Goal: Information Seeking & Learning: Learn about a topic

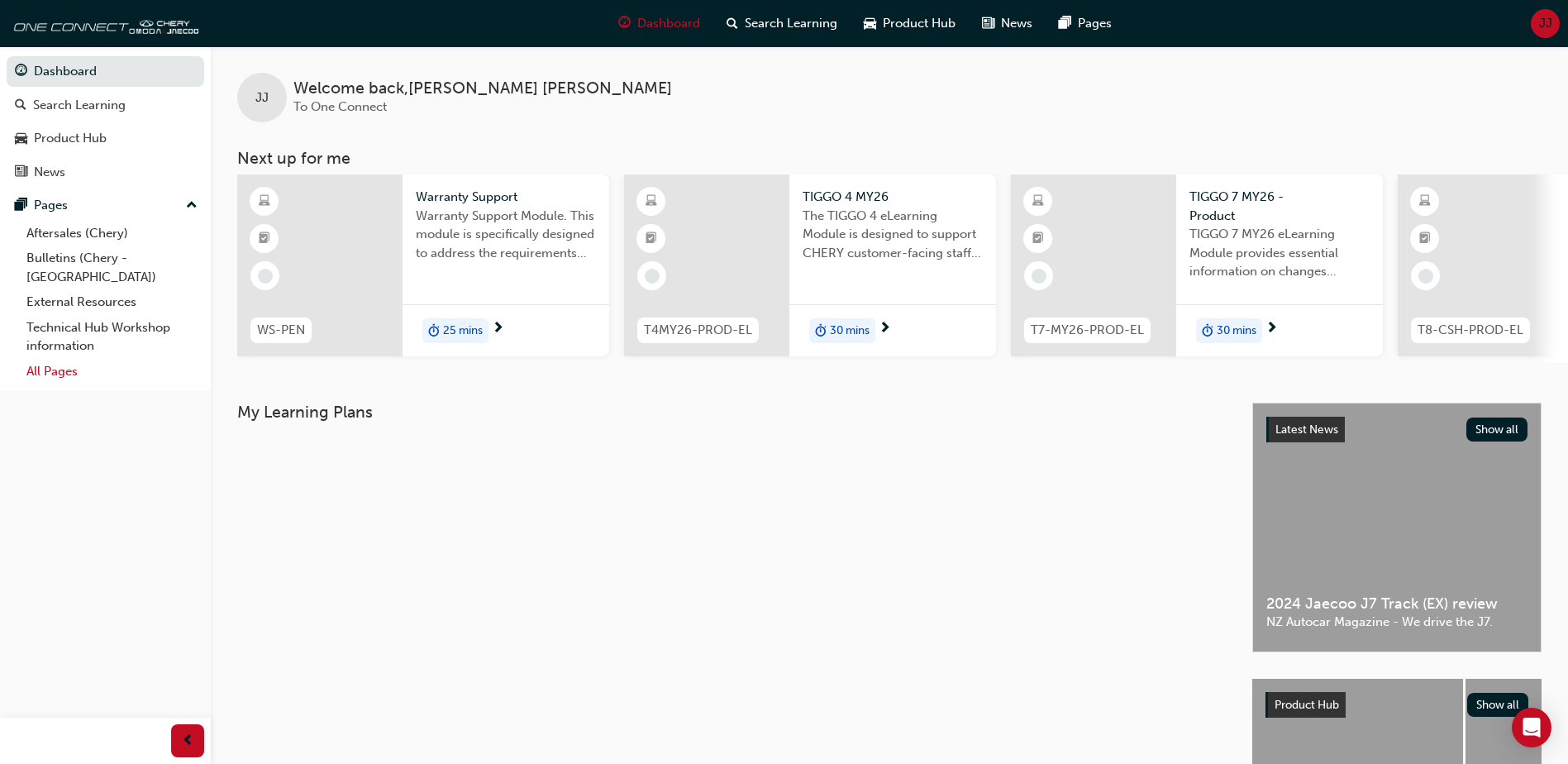
click at [61, 359] on link "All Pages" at bounding box center [112, 371] width 185 height 25
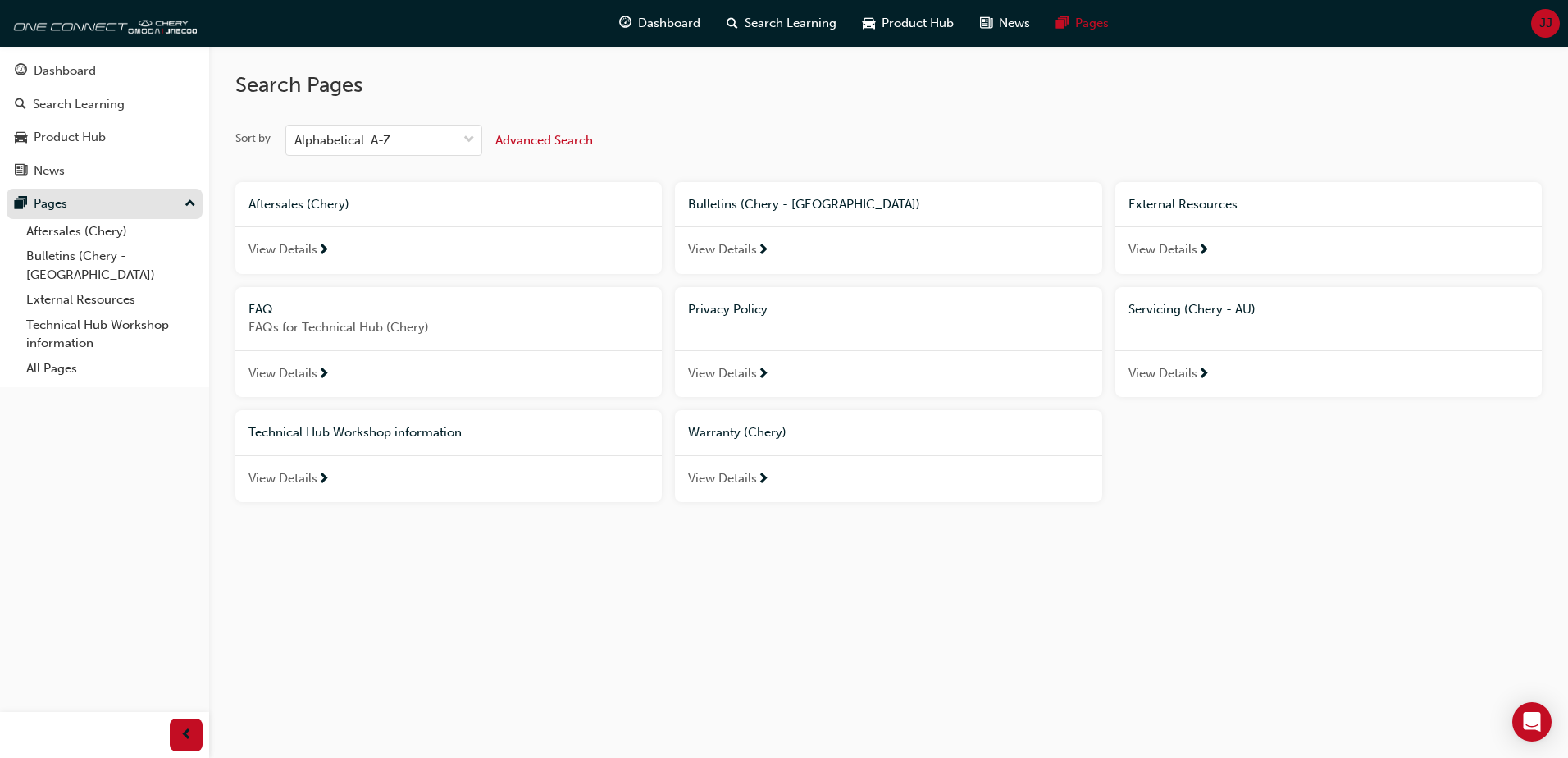
click at [47, 206] on div "Pages" at bounding box center [50, 204] width 34 height 19
click at [48, 206] on div "Pages" at bounding box center [50, 204] width 34 height 19
click at [91, 230] on link "Aftersales (Chery)" at bounding box center [111, 231] width 183 height 25
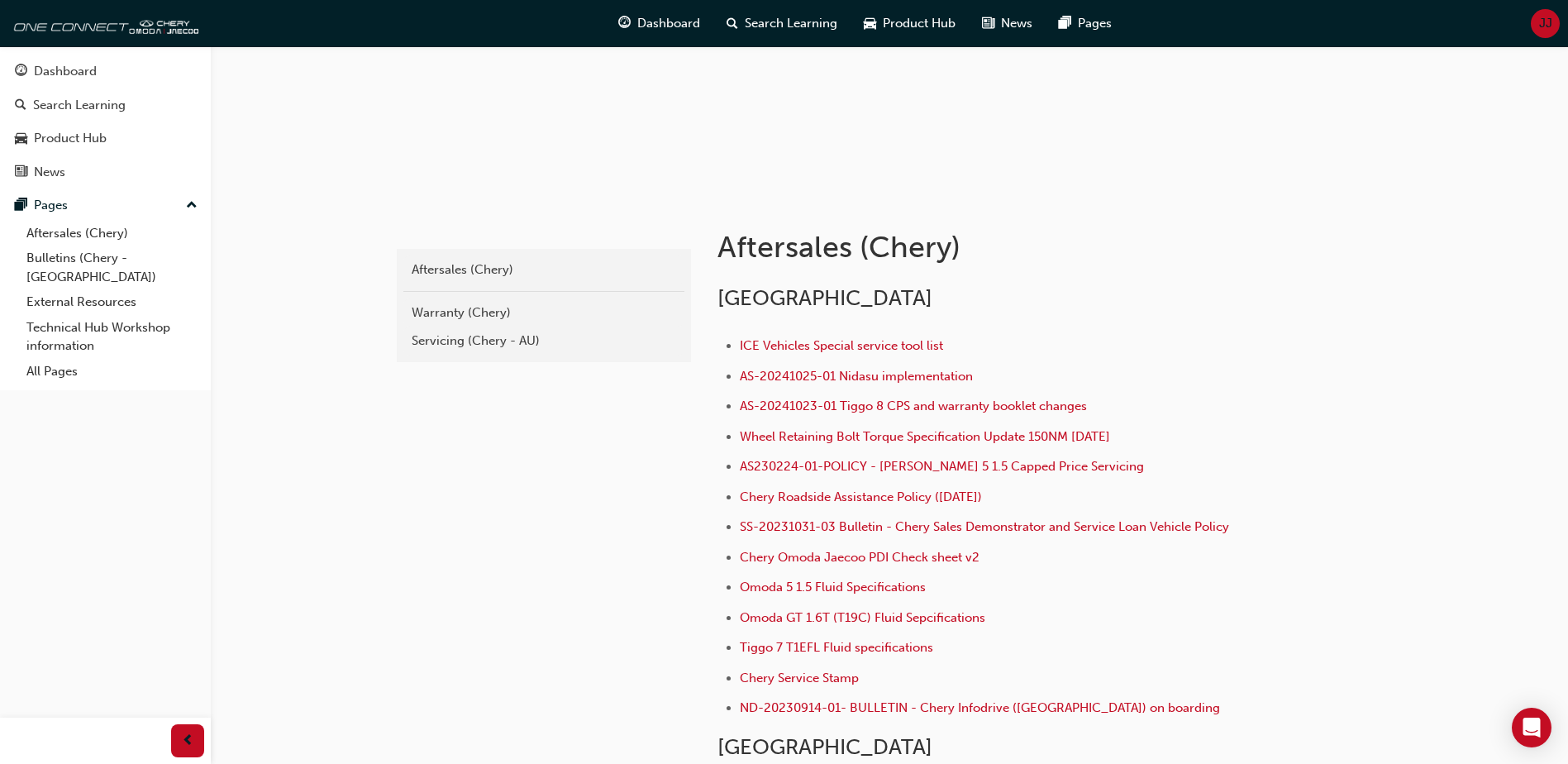
scroll to position [165, 0]
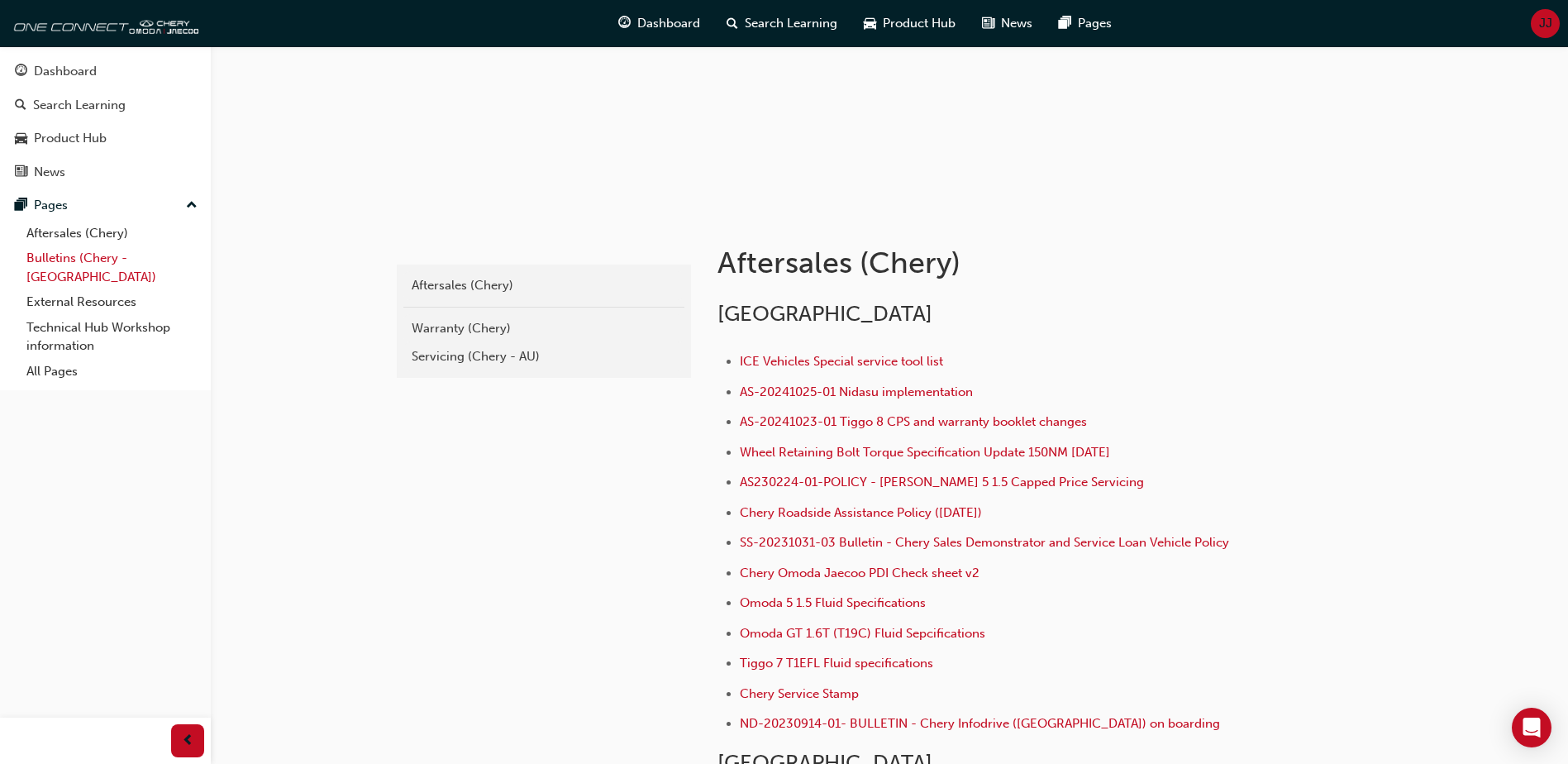
click at [75, 256] on link "Bulletins (Chery - NZ)" at bounding box center [112, 267] width 185 height 44
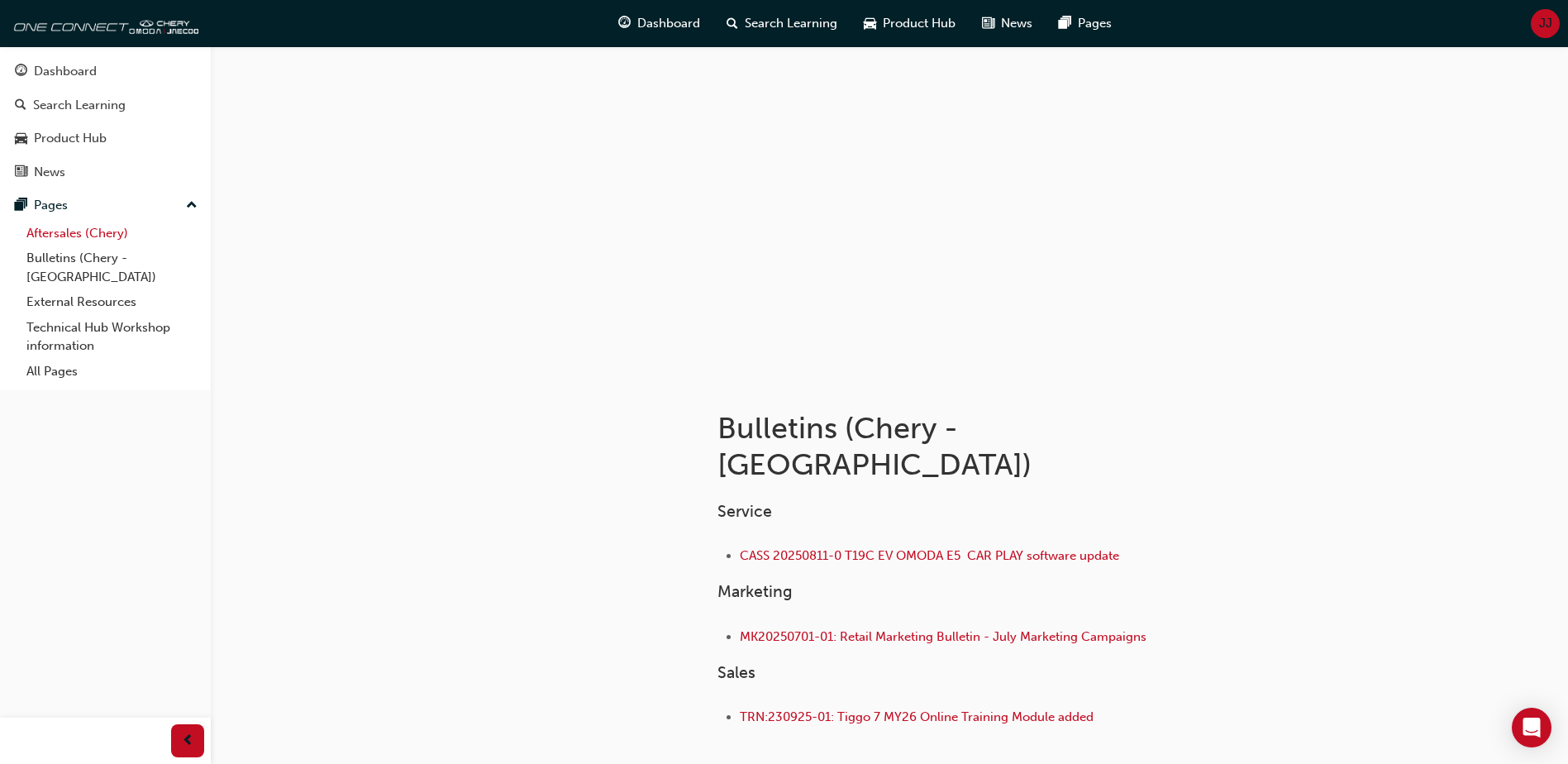
click at [61, 234] on link "Aftersales (Chery)" at bounding box center [112, 233] width 185 height 25
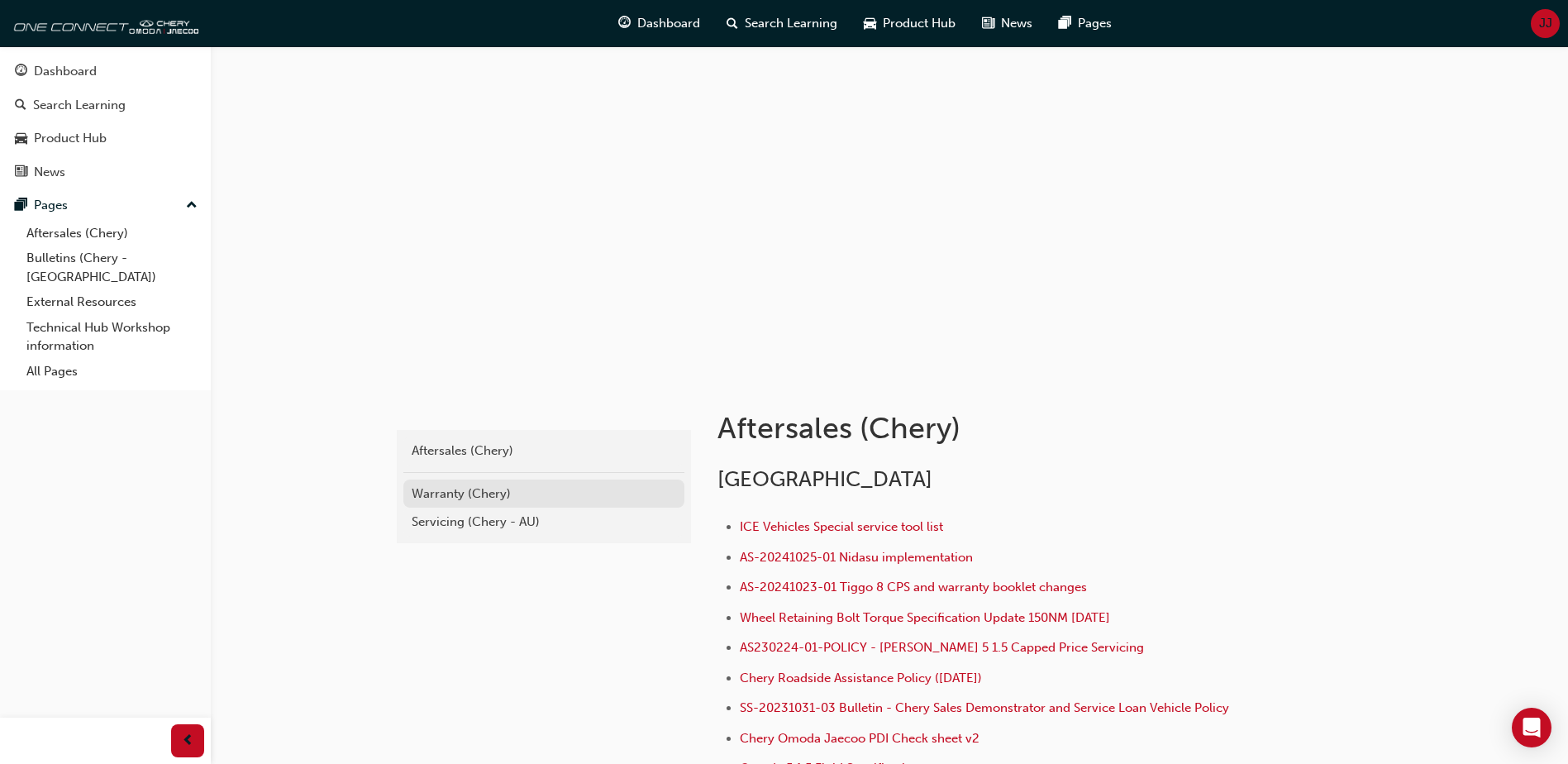
click at [465, 497] on div "Warranty (Chery)" at bounding box center [545, 494] width 265 height 19
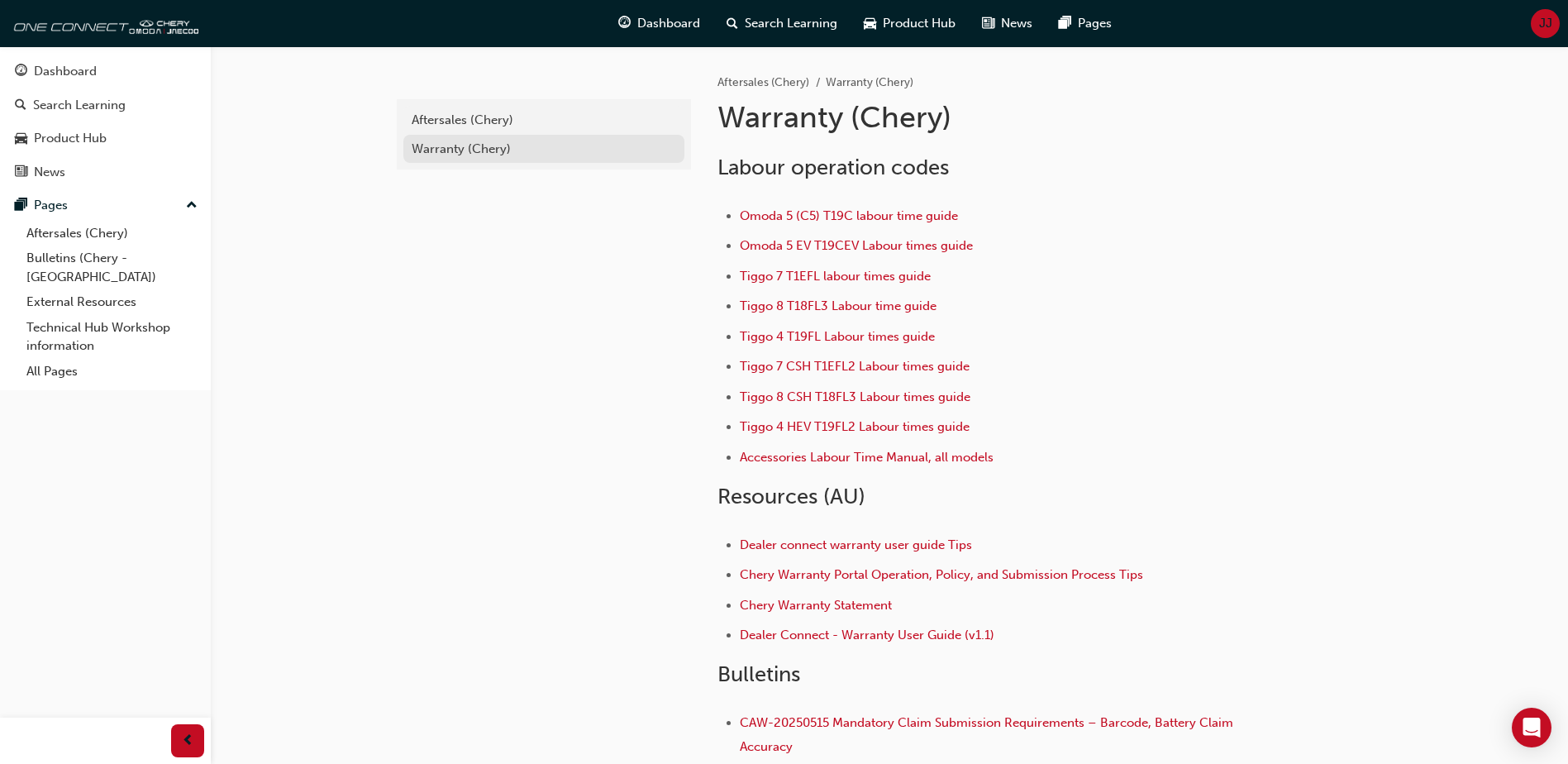
click at [460, 151] on div "Warranty (Chery)" at bounding box center [545, 149] width 265 height 19
click at [464, 117] on div "Aftersales (Chery)" at bounding box center [545, 121] width 265 height 19
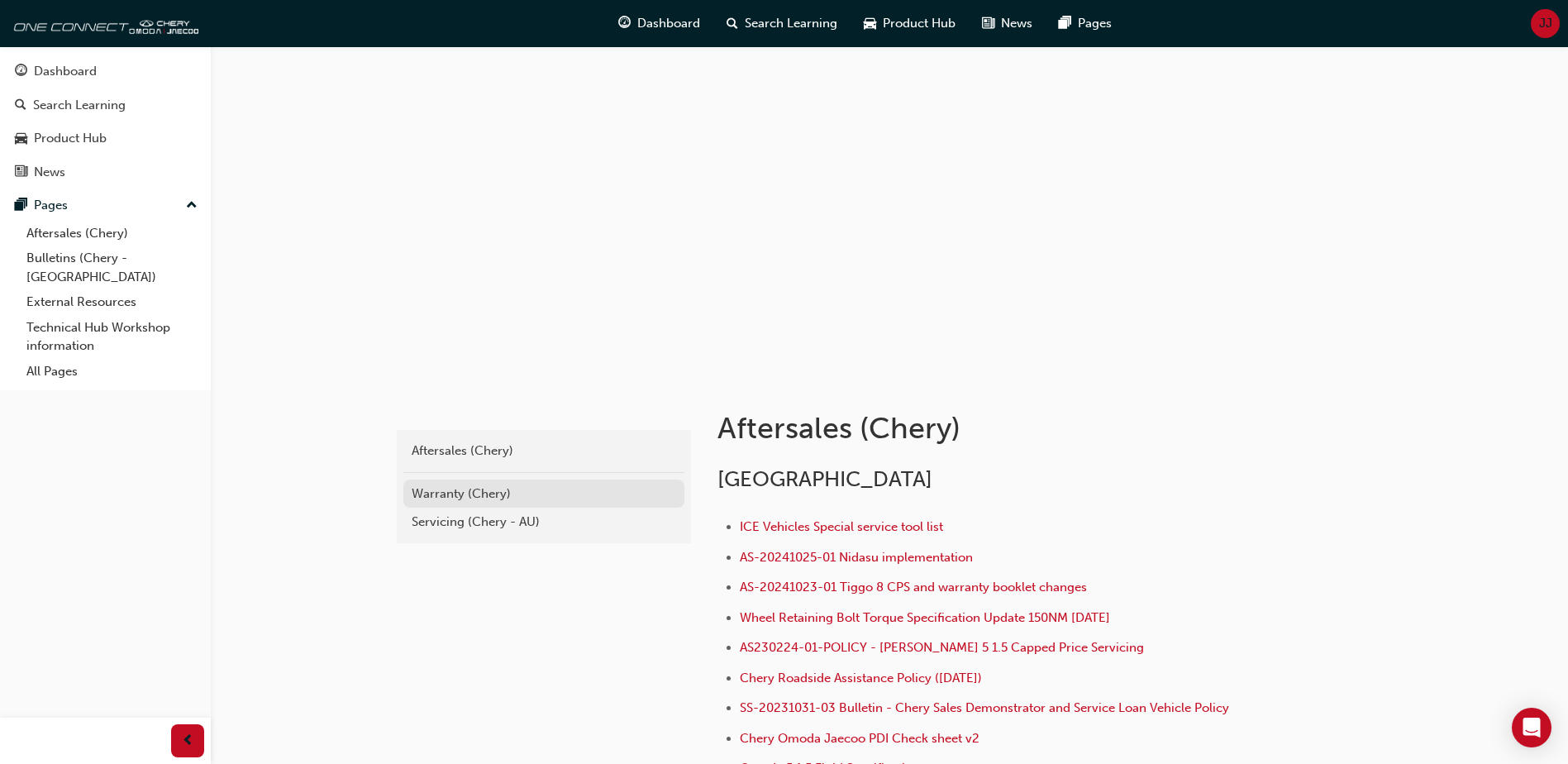
click at [480, 494] on div "Warranty (Chery)" at bounding box center [545, 494] width 265 height 19
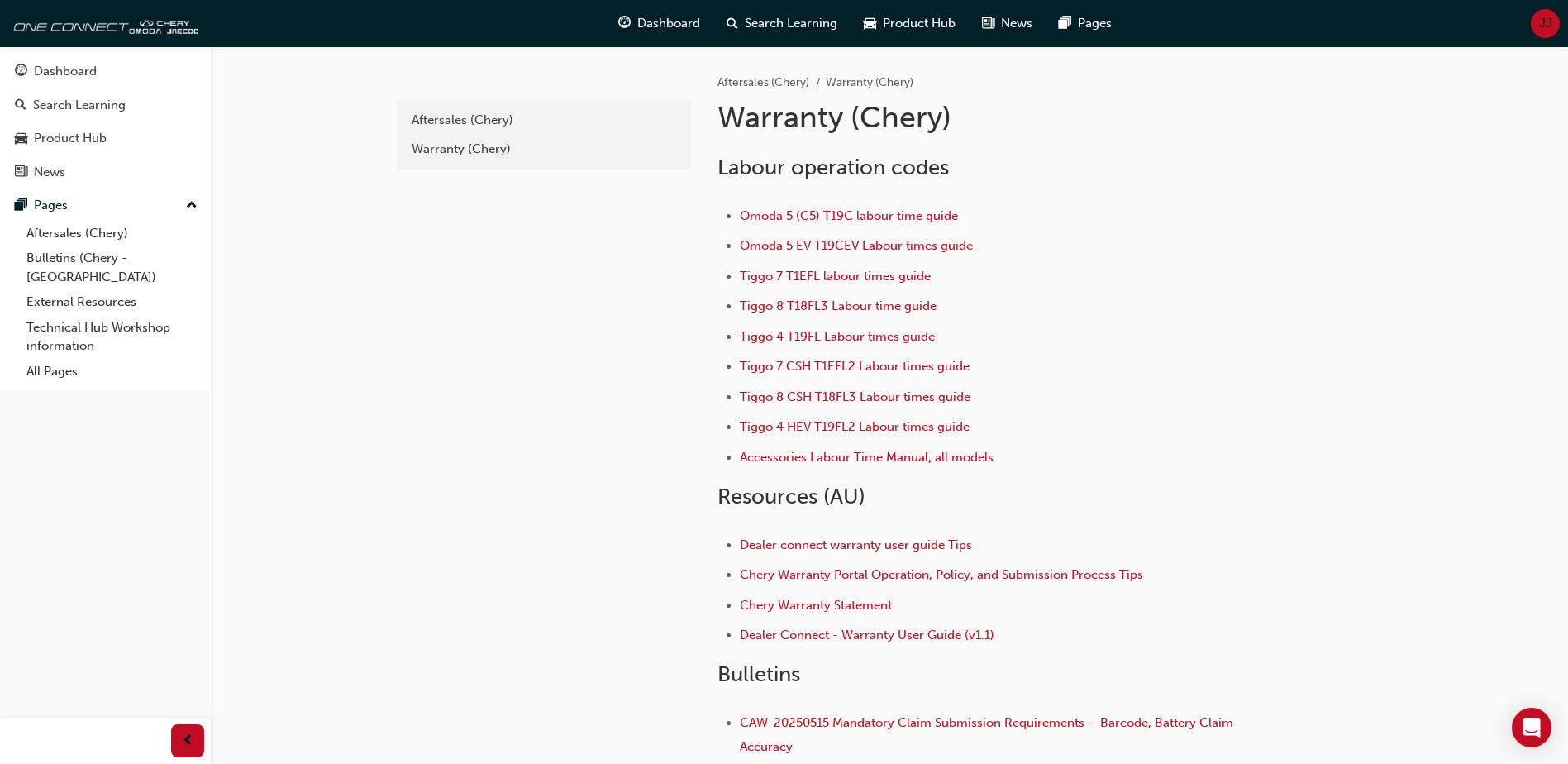
click at [1547, 24] on span "JJ" at bounding box center [1547, 24] width 14 height 19
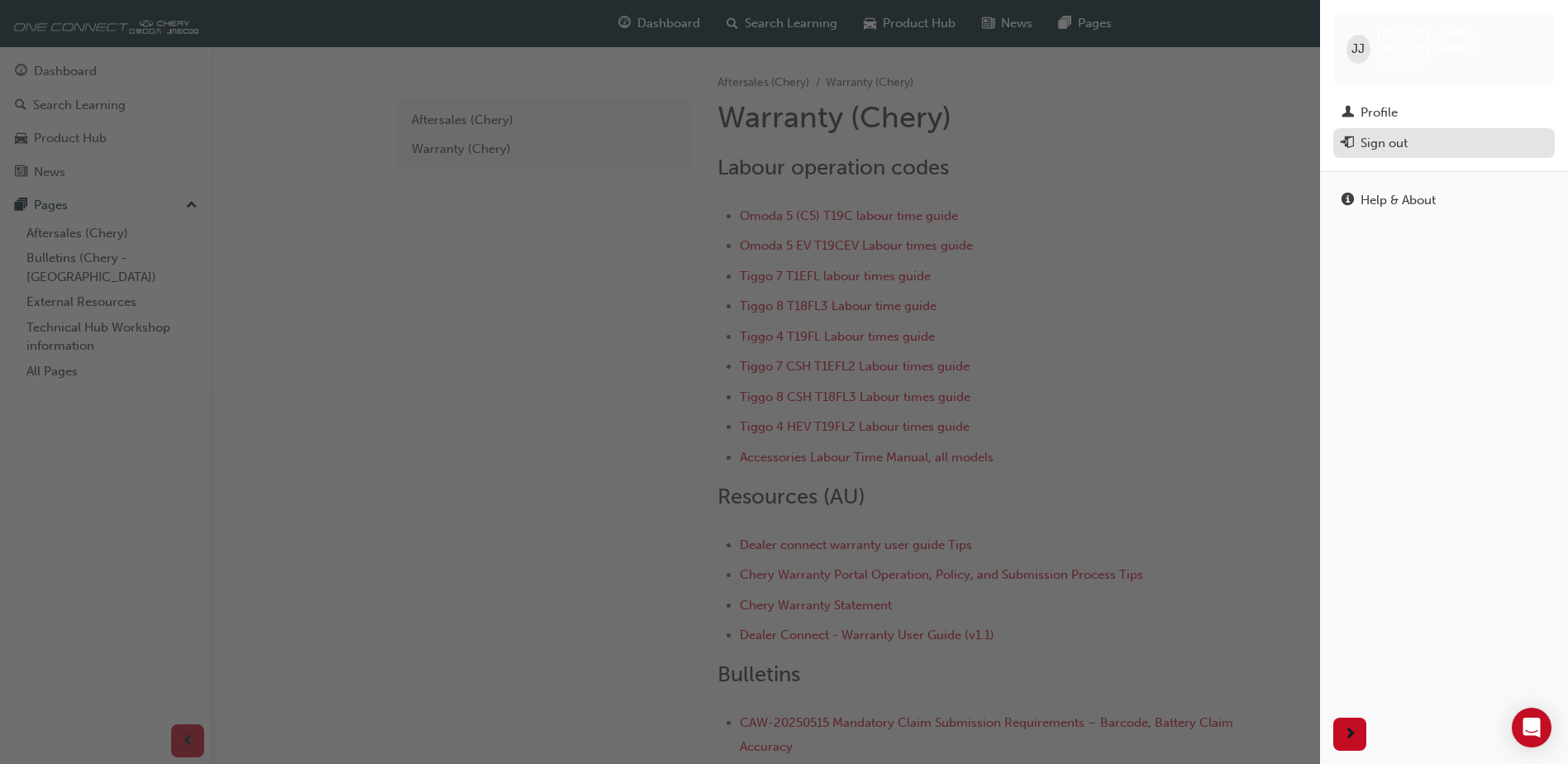
click at [1391, 133] on div "Sign out" at bounding box center [1384, 143] width 47 height 19
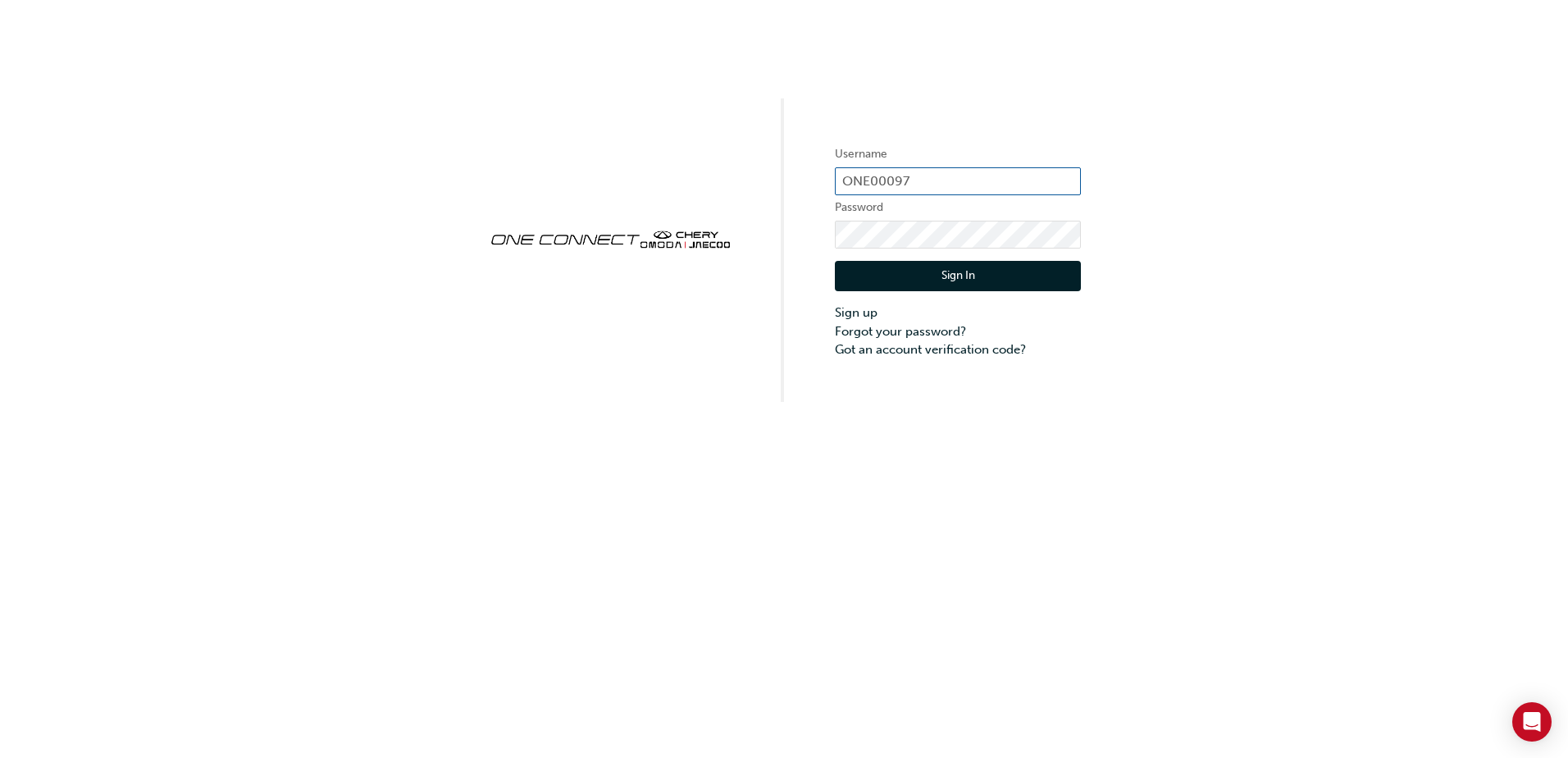
click at [923, 178] on input "ONE00097" at bounding box center [958, 180] width 246 height 28
type input "[EMAIL_ADDRESS][DOMAIN_NAME]"
click at [958, 275] on button "Sign In" at bounding box center [958, 276] width 246 height 31
